Goal: Information Seeking & Learning: Learn about a topic

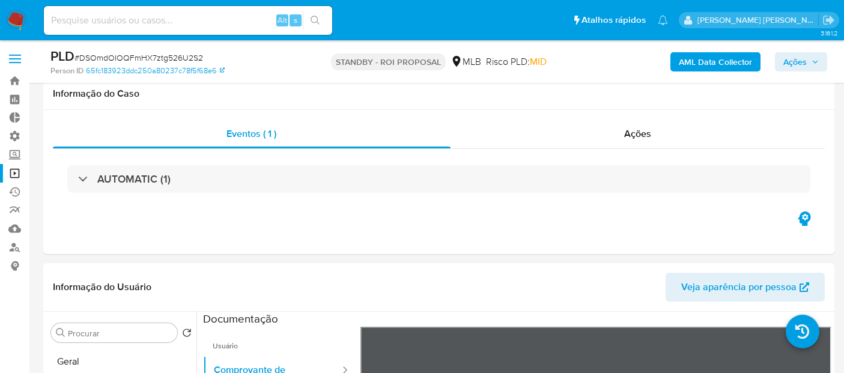
select select "10"
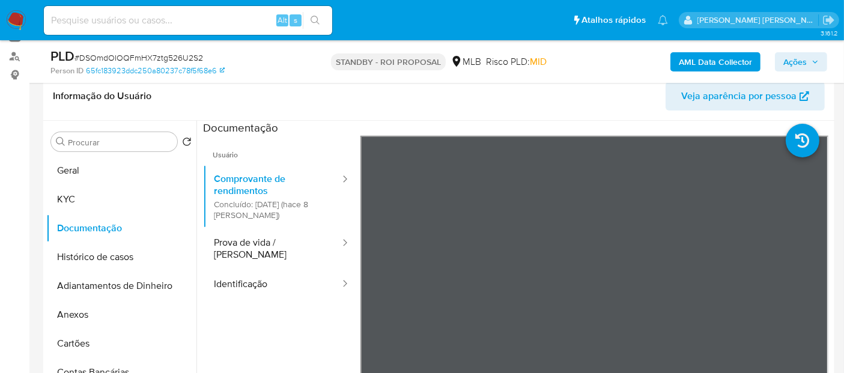
scroll to position [60, 0]
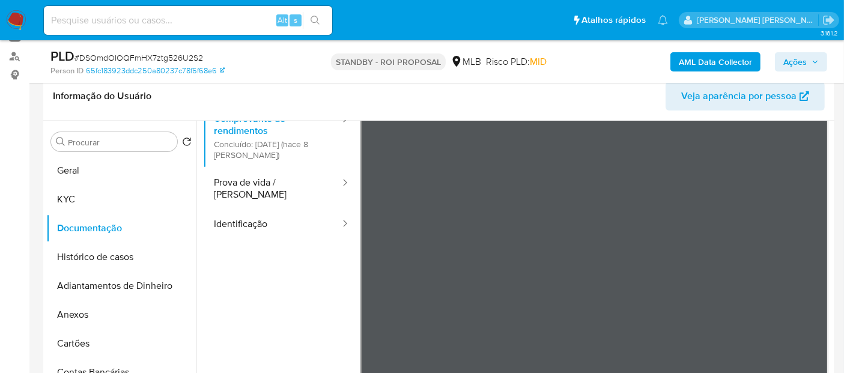
click at [20, 21] on img at bounding box center [16, 20] width 20 height 20
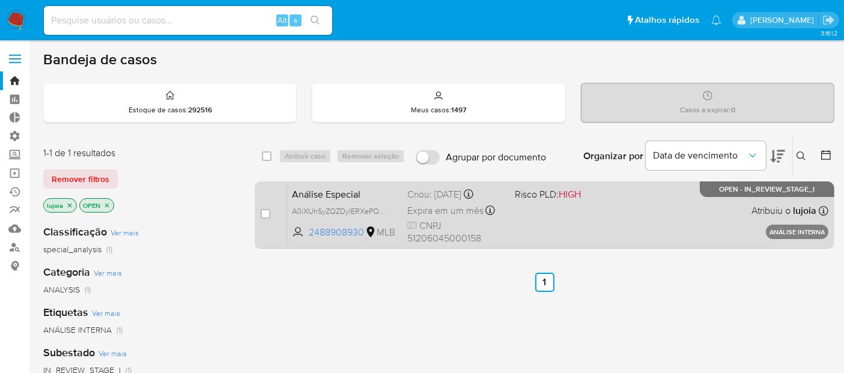
click at [539, 207] on div "Análise Especial A0iXUhSyZQZDylERXePOzXxx 2488908930 MLB Risco PLD: HIGH Criou:…" at bounding box center [557, 214] width 541 height 61
click at [553, 204] on div "Análise Especial A0iXUhSyZQZDylERXePOzXxx 2488908930 MLB Risco PLD: HIGH Criou:…" at bounding box center [557, 214] width 541 height 61
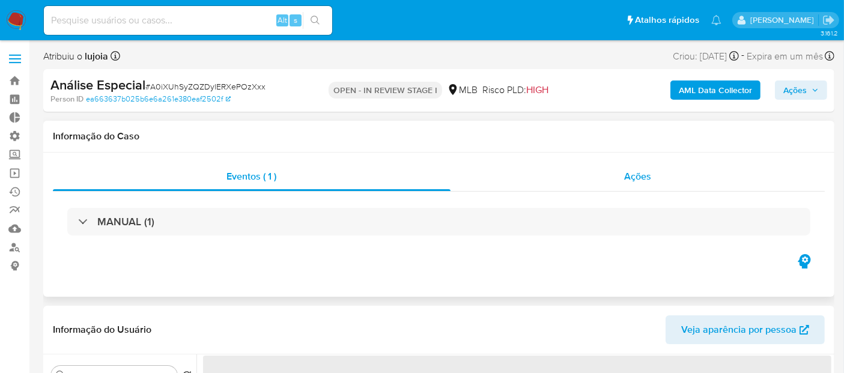
click at [649, 177] on span "Ações" at bounding box center [637, 176] width 27 height 14
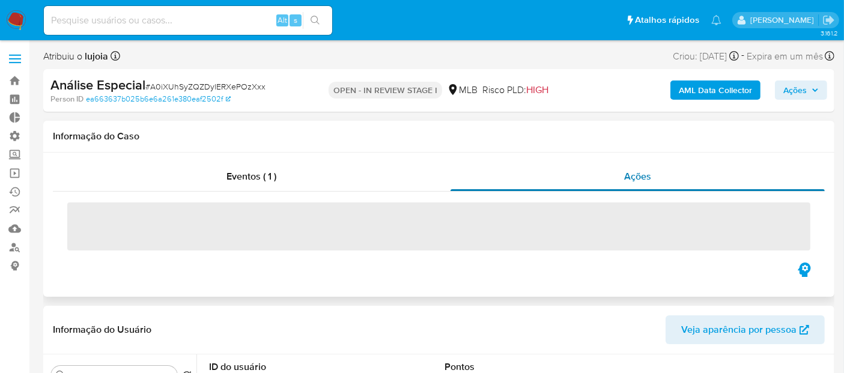
select select "10"
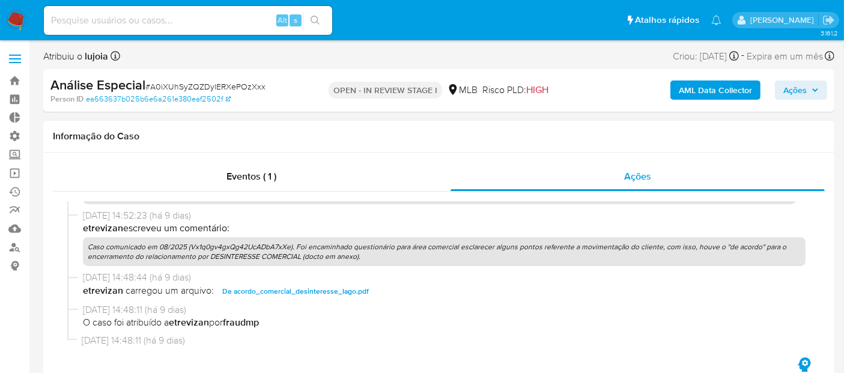
scroll to position [88, 0]
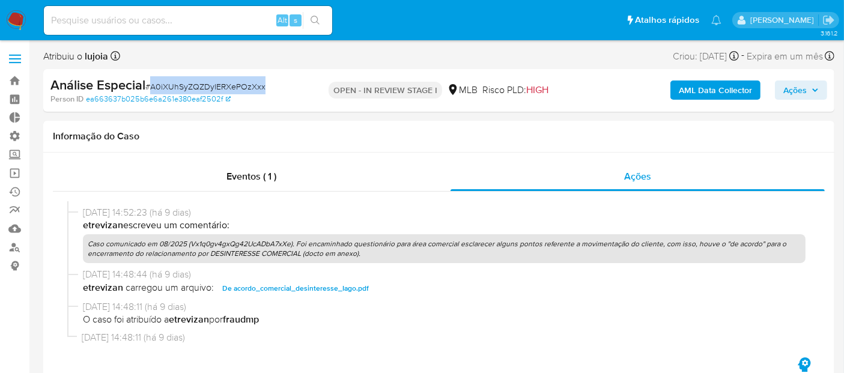
drag, startPoint x: 153, startPoint y: 86, endPoint x: 262, endPoint y: 88, distance: 109.4
click at [262, 88] on span "# A0iXUhSyZQZDylERXePOzXxx" at bounding box center [205, 86] width 120 height 12
copy span "A0iXUhSyZQZDylERXePOzXxx"
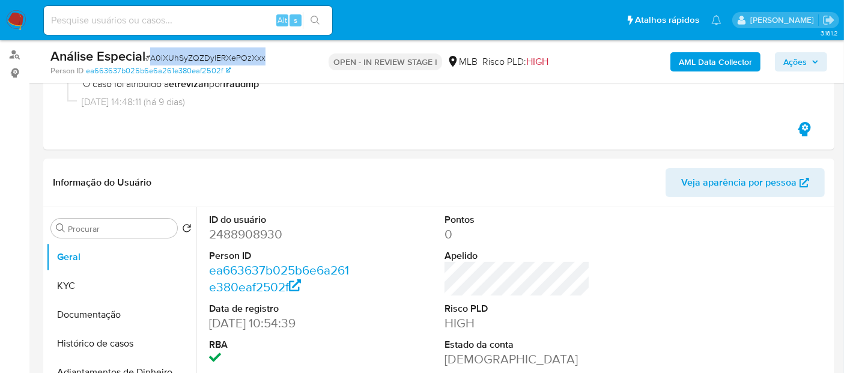
scroll to position [195, 0]
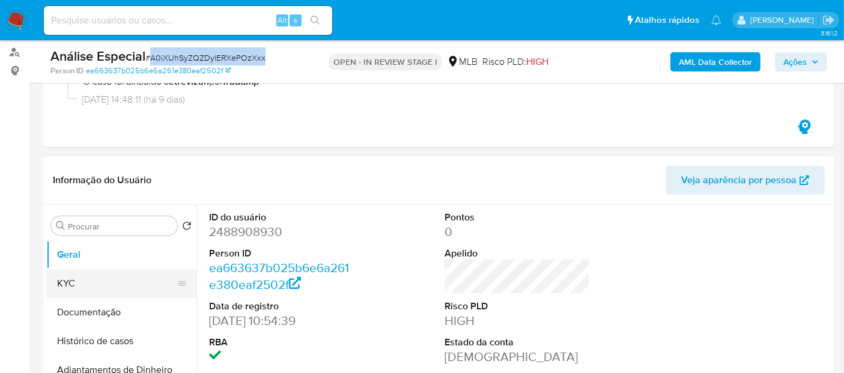
click at [129, 291] on button "KYC" at bounding box center [116, 283] width 141 height 29
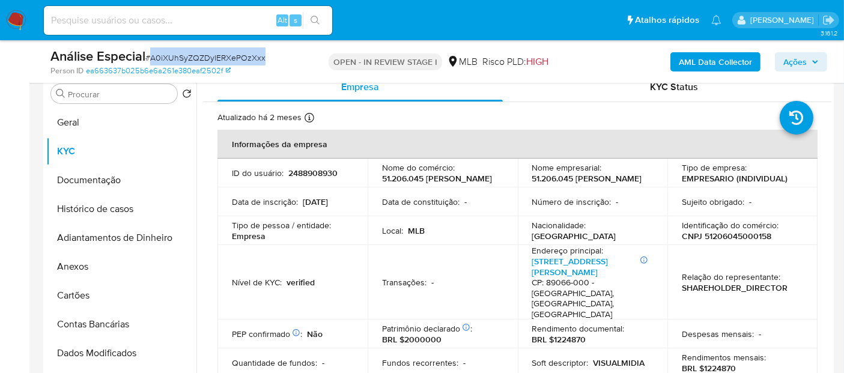
scroll to position [330, 0]
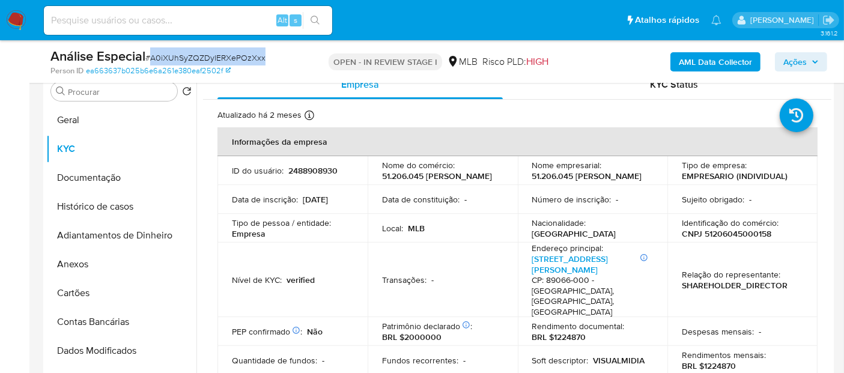
copy span "A0iXUhSyZQZDylERXePOzXxx"
drag, startPoint x: 381, startPoint y: 169, endPoint x: 460, endPoint y: 169, distance: 78.7
click at [439, 177] on p "51.206.045 IAGO VIEIRA DOS SANTOS SILVA" at bounding box center [437, 176] width 110 height 11
copy p "51.206.045 IAG"
click at [407, 171] on p "51.206.045 IAGO VIEIRA DOS SANTOS SILVA" at bounding box center [437, 176] width 110 height 11
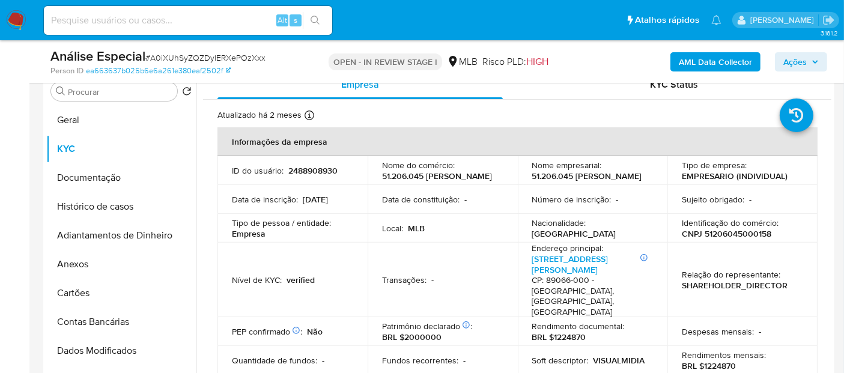
drag, startPoint x: 381, startPoint y: 169, endPoint x: 458, endPoint y: 176, distance: 77.2
click at [443, 178] on p "51.206.045 IAGO VIEIRA DOS SANTOS SILVA" at bounding box center [437, 176] width 110 height 11
copy p "51.206.045 IAGO VIEIRA DOS SANTOS SILVA"
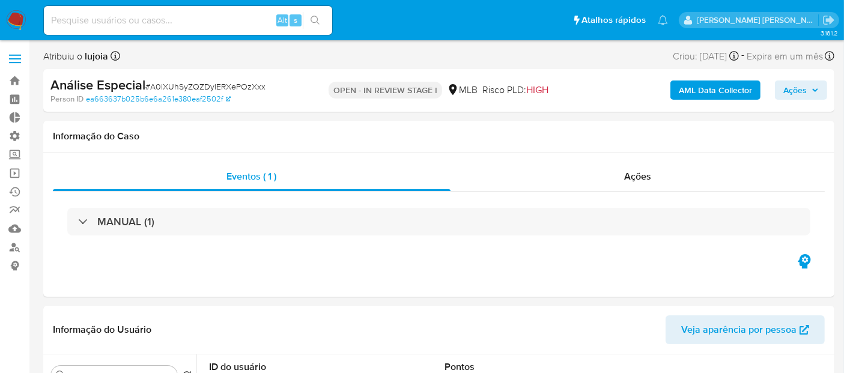
select select "10"
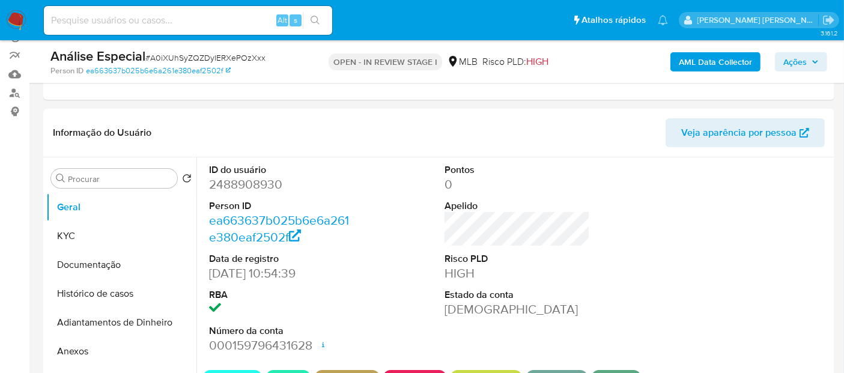
scroll to position [165, 0]
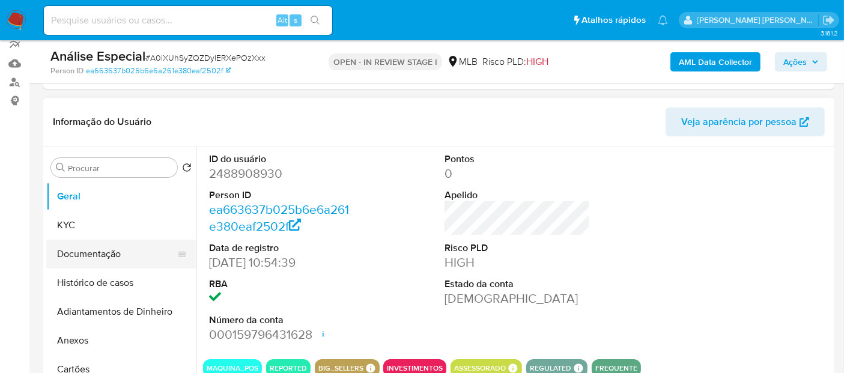
click at [82, 257] on button "Documentação" at bounding box center [116, 254] width 141 height 29
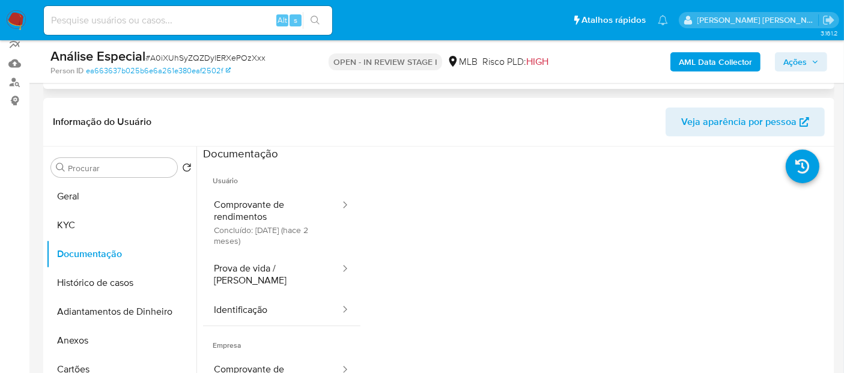
click at [192, 84] on div "Eventos ( 1 ) Ações MANUAL (1)" at bounding box center [438, 17] width 791 height 144
drag, startPoint x: 152, startPoint y: 59, endPoint x: 263, endPoint y: 59, distance: 110.5
click at [263, 59] on span "# A0iXUhSyZQZDylERXePOzXxx" at bounding box center [205, 58] width 120 height 12
copy span "A0iXUhSyZQZDylERXePOzXxx"
